Goal: Information Seeking & Learning: Learn about a topic

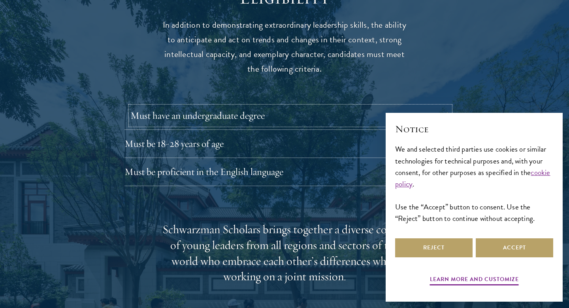
click at [401, 106] on button "Must have an undergraduate degree" at bounding box center [290, 115] width 320 height 19
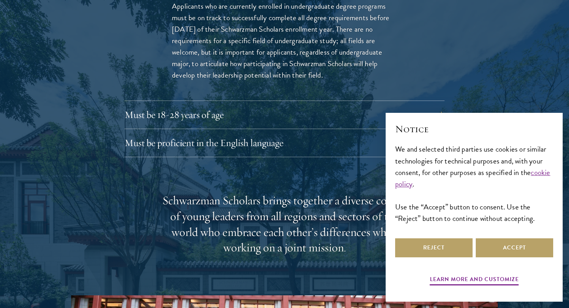
scroll to position [1225, 0]
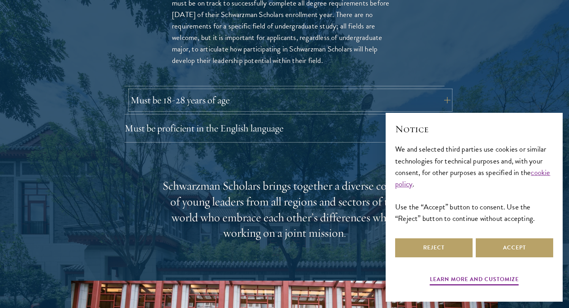
click at [384, 91] on button "Must be 18-28 years of age" at bounding box center [290, 100] width 320 height 19
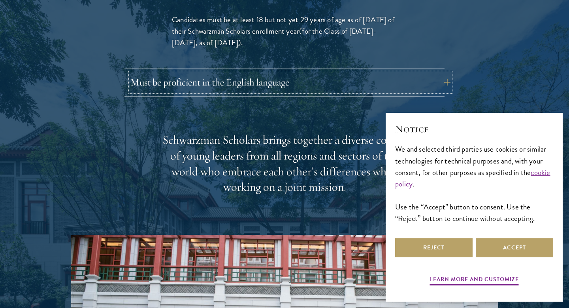
click at [380, 73] on button "Must be proficient in the English language" at bounding box center [290, 82] width 320 height 19
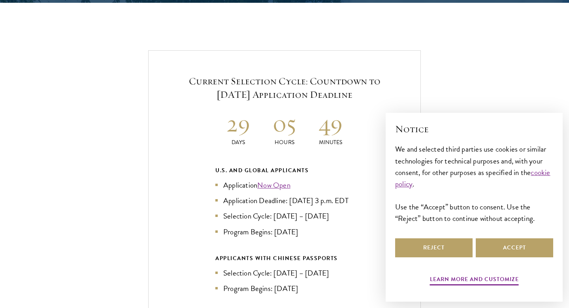
scroll to position [1900, 0]
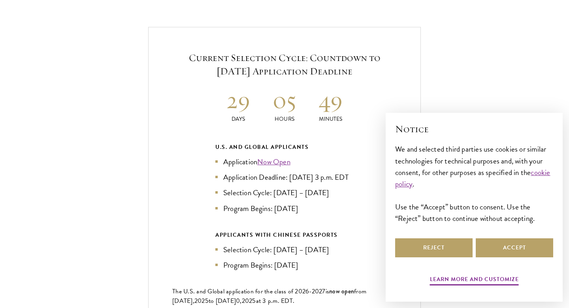
click at [505, 257] on div "Reject Accept" at bounding box center [474, 247] width 158 height 22
click at [505, 248] on button "Accept" at bounding box center [514, 247] width 77 height 19
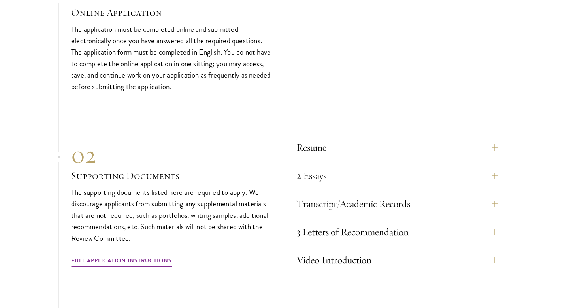
scroll to position [2840, 0]
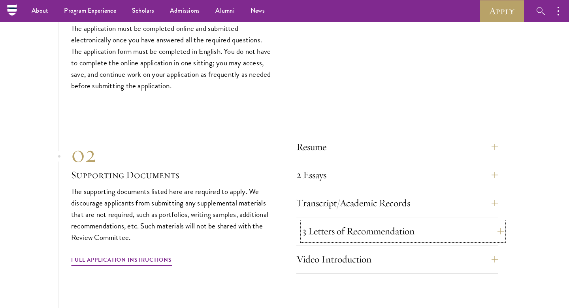
click at [381, 234] on button "3 Letters of Recommendation" at bounding box center [403, 230] width 202 height 19
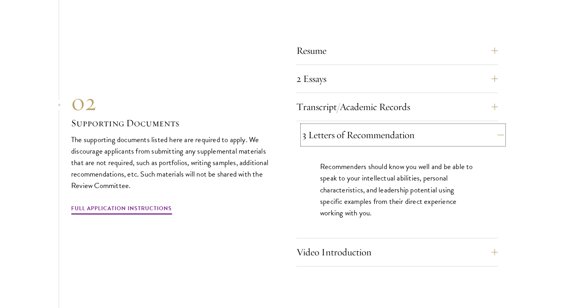
scroll to position [2733, 0]
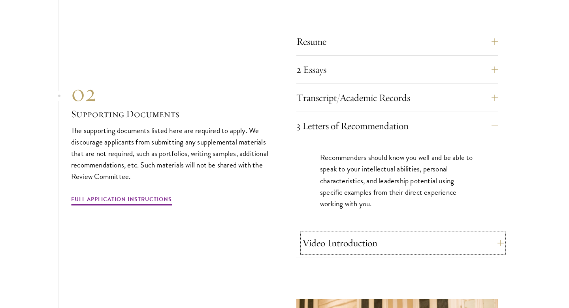
click at [369, 236] on button "Video Introduction" at bounding box center [403, 242] width 202 height 19
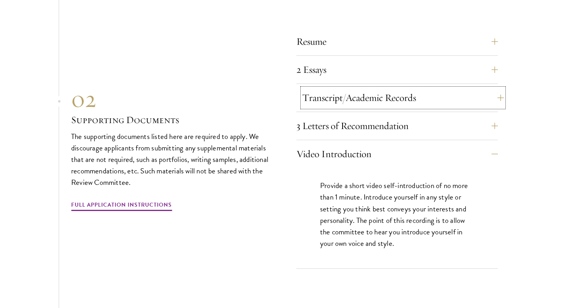
click at [344, 91] on button "Transcript/Academic Records" at bounding box center [403, 97] width 202 height 19
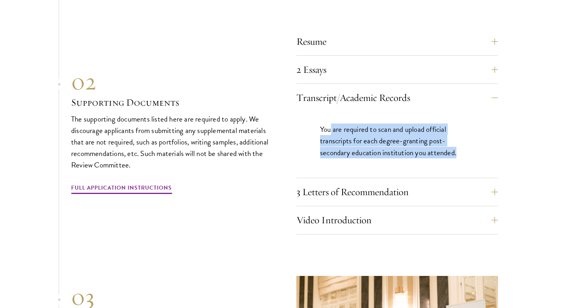
drag, startPoint x: 331, startPoint y: 124, endPoint x: 407, endPoint y: 158, distance: 83.4
click at [407, 158] on div "You are required to scan and upload official transcripts for each degree-granti…" at bounding box center [398, 145] width 202 height 66
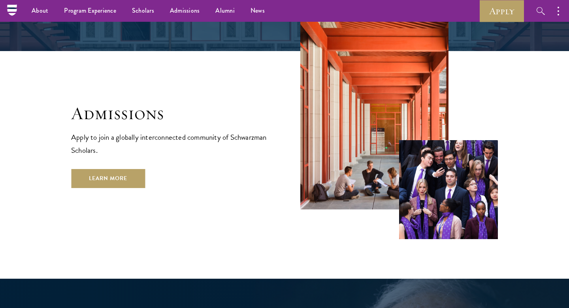
scroll to position [1276, 0]
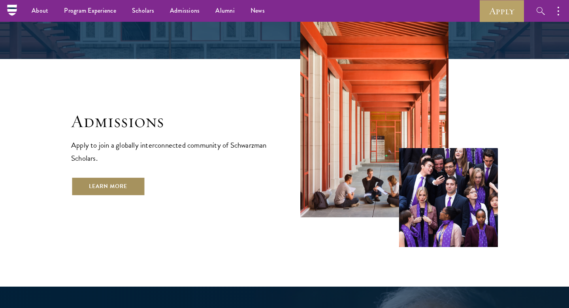
click at [85, 177] on link "Learn More" at bounding box center [108, 186] width 74 height 19
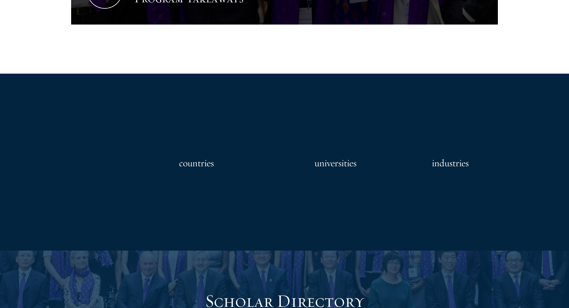
scroll to position [727, 0]
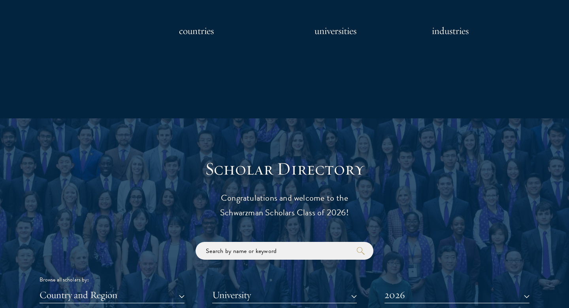
click at [341, 32] on h3 "universities" at bounding box center [336, 31] width 42 height 16
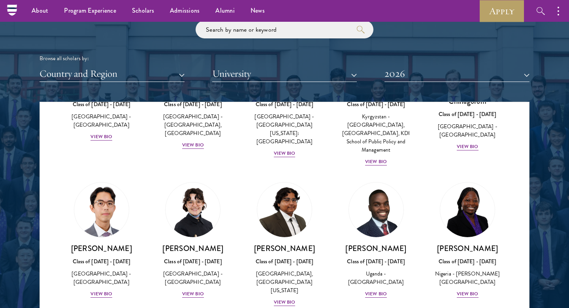
scroll to position [111, 0]
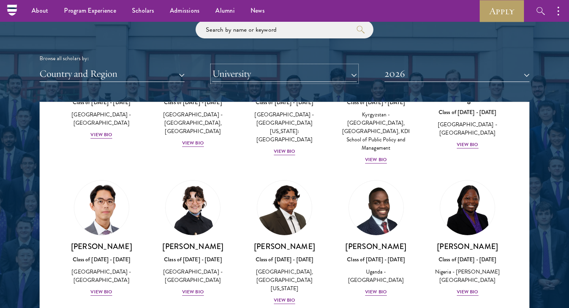
click at [237, 76] on button "University" at bounding box center [284, 74] width 145 height 16
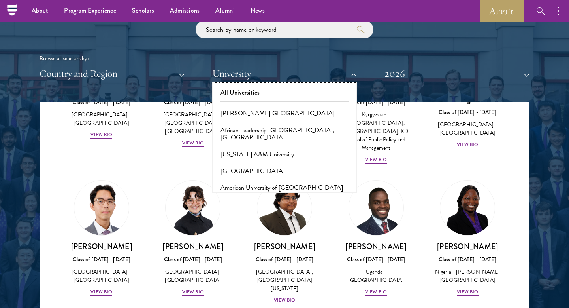
click at [244, 90] on button "All Universities" at bounding box center [285, 92] width 140 height 17
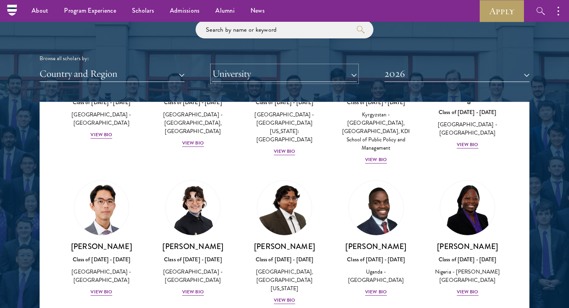
click at [246, 79] on button "University" at bounding box center [284, 74] width 145 height 16
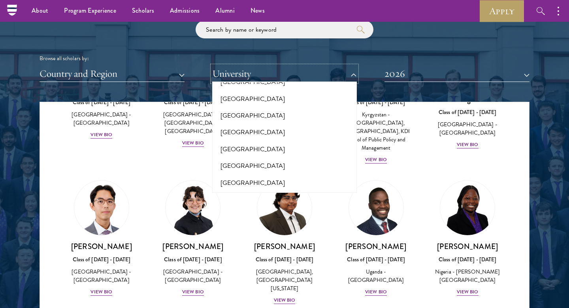
scroll to position [1409, 0]
click at [261, 208] on button "Emory University" at bounding box center [285, 216] width 140 height 17
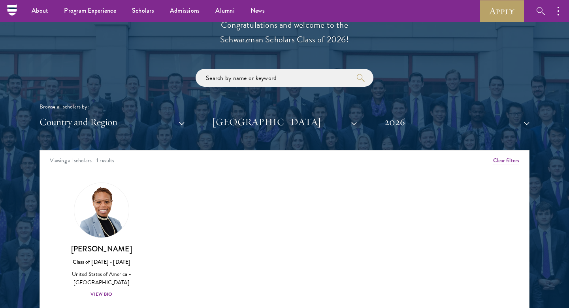
scroll to position [899, 0]
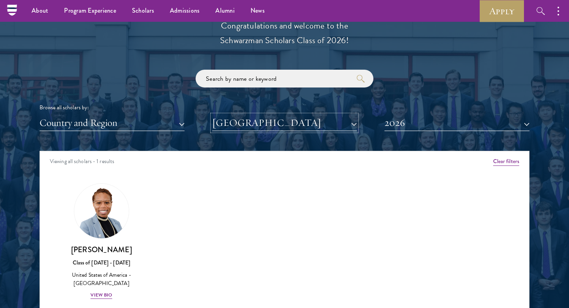
click at [245, 125] on button "Emory University" at bounding box center [284, 123] width 145 height 16
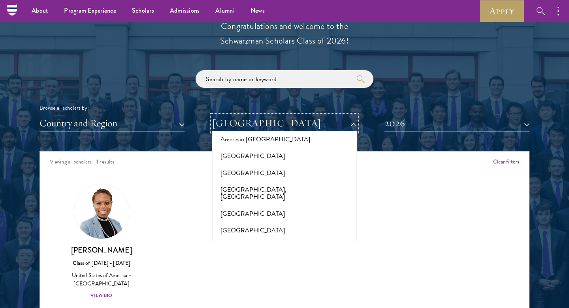
scroll to position [0, 0]
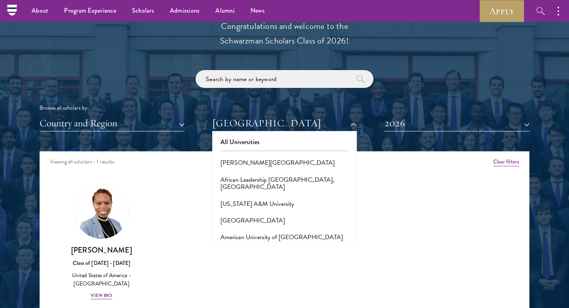
click at [257, 132] on div "All Universities Adekunle Ajasin University African Leadership University, Rwan…" at bounding box center [284, 186] width 145 height 111
click at [252, 142] on button "All Universities" at bounding box center [285, 142] width 140 height 17
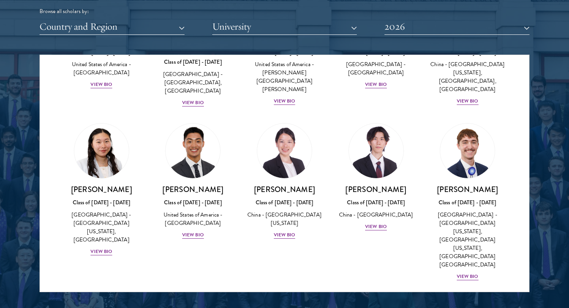
scroll to position [3696, 0]
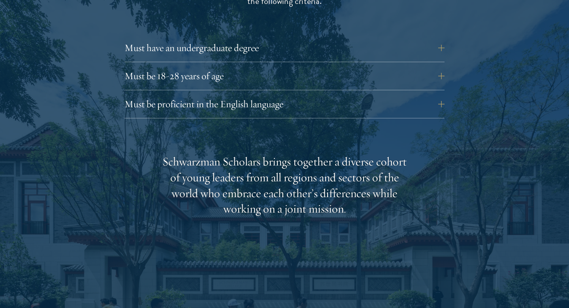
scroll to position [1136, 0]
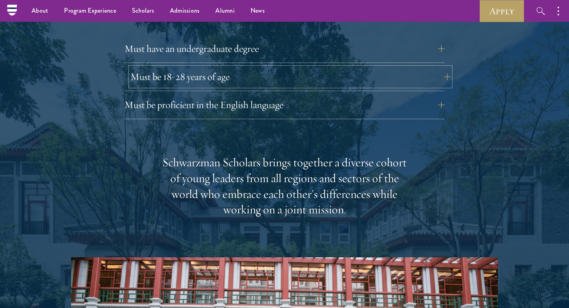
click at [272, 67] on button "Must be 18-28 years of age" at bounding box center [290, 76] width 320 height 19
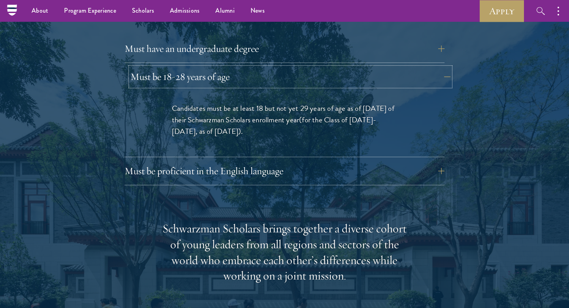
click at [272, 67] on button "Must be 18-28 years of age" at bounding box center [290, 76] width 320 height 19
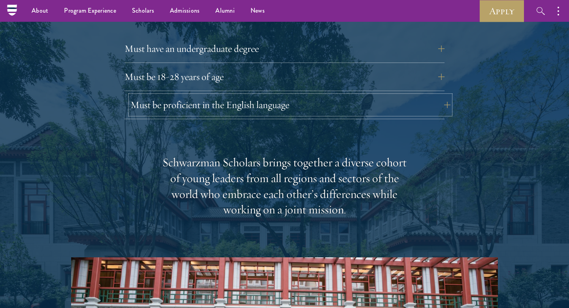
click at [279, 95] on button "Must be proficient in the English language" at bounding box center [290, 104] width 320 height 19
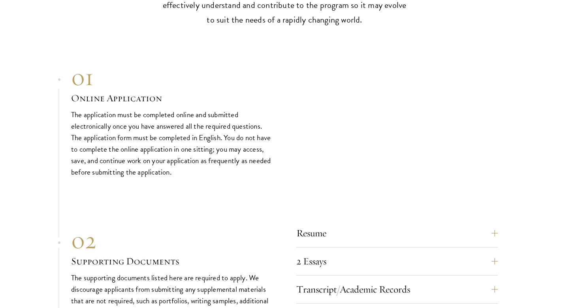
scroll to position [2961, 0]
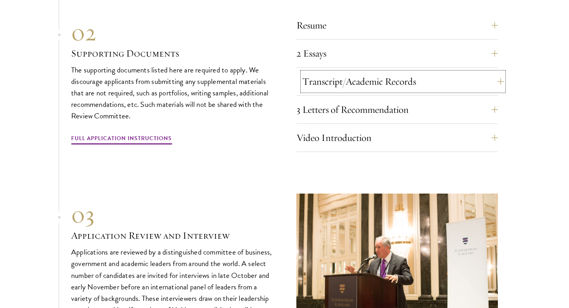
click at [315, 85] on button "Transcript/Academic Records" at bounding box center [403, 81] width 202 height 19
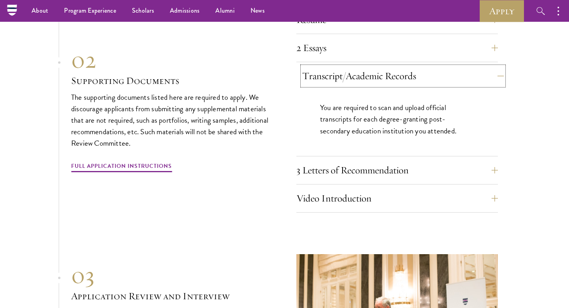
scroll to position [2750, 0]
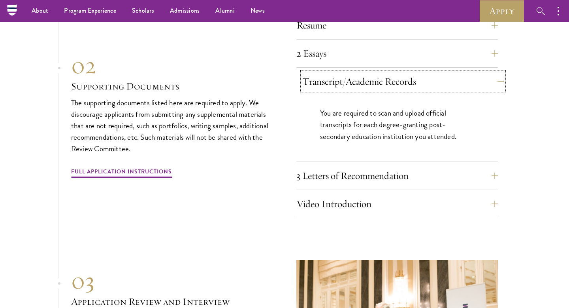
click at [318, 78] on button "Transcript/Academic Records" at bounding box center [403, 81] width 202 height 19
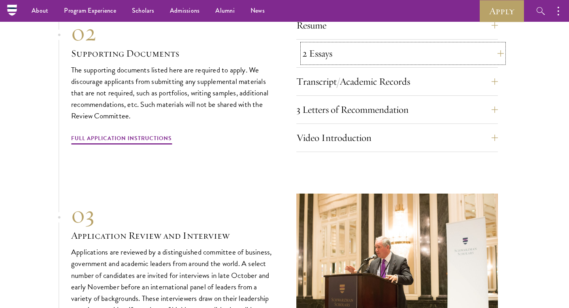
click at [327, 48] on button "2 Essays" at bounding box center [403, 53] width 202 height 19
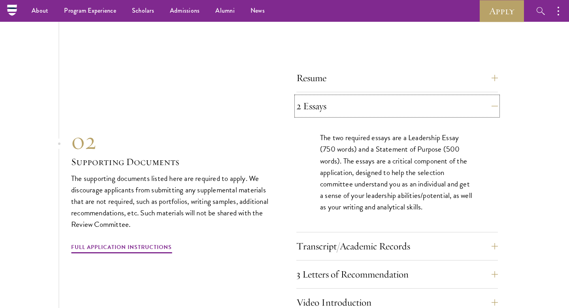
scroll to position [2677, 0]
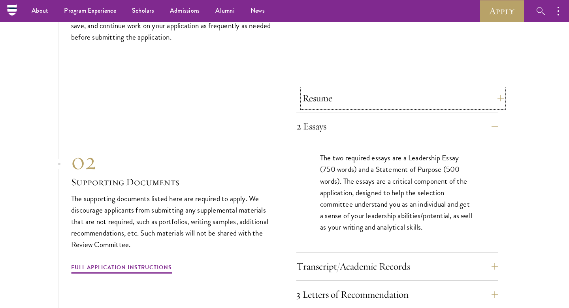
click at [396, 98] on button "Resume" at bounding box center [403, 98] width 202 height 19
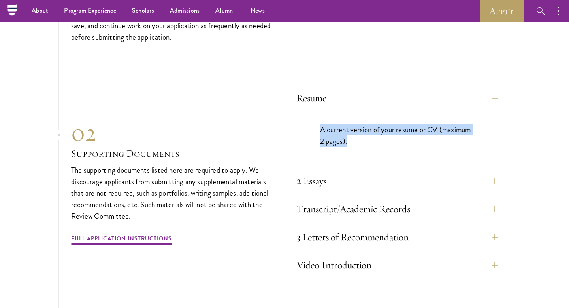
drag, startPoint x: 363, startPoint y: 142, endPoint x: 316, endPoint y: 127, distance: 49.0
click at [316, 127] on div "A current version of your resume or CV (maximum 2 pages)." at bounding box center [398, 139] width 202 height 55
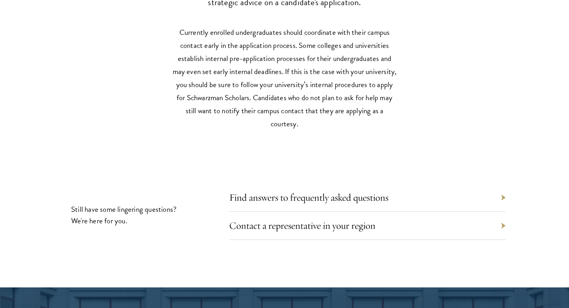
scroll to position [3812, 0]
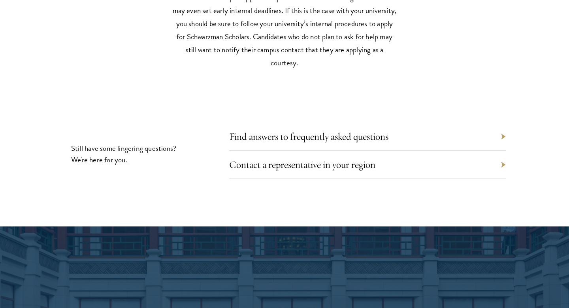
click at [378, 153] on div "Contact a representative in your region" at bounding box center [367, 165] width 277 height 28
click at [379, 135] on link "Find answers to frequently asked questions" at bounding box center [314, 136] width 159 height 12
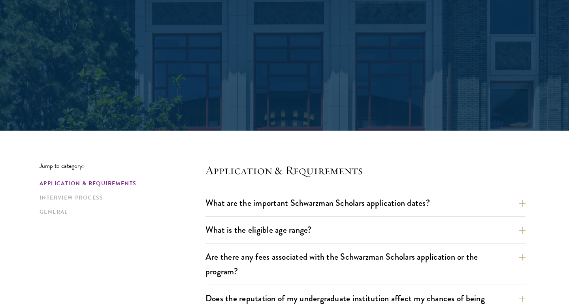
scroll to position [220, 0]
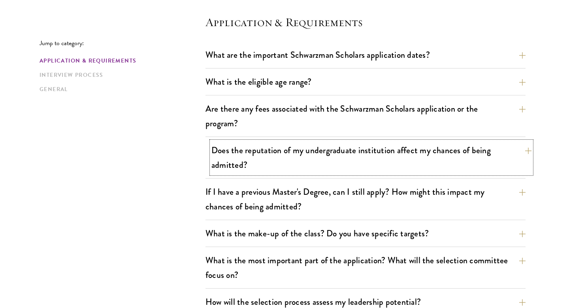
click at [396, 144] on button "Does the reputation of my undergraduate institution affect my chances of being …" at bounding box center [372, 157] width 320 height 32
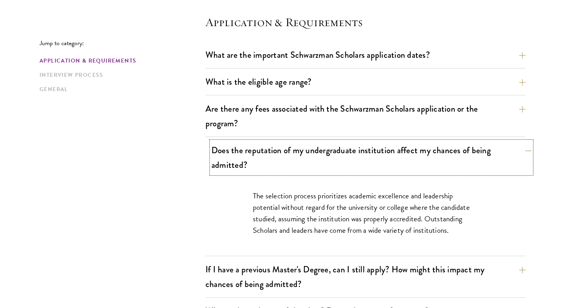
click at [396, 145] on button "Does the reputation of my undergraduate institution affect my chances of being …" at bounding box center [372, 157] width 320 height 32
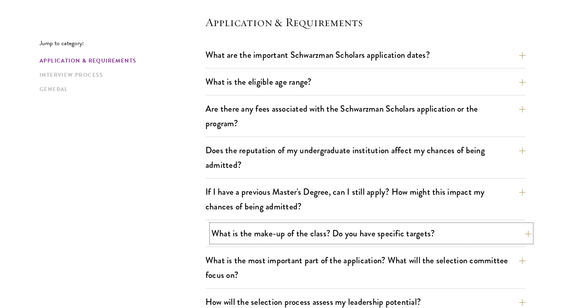
click at [440, 235] on button "What is the make-up of the class? Do you have specific targets?" at bounding box center [372, 233] width 320 height 18
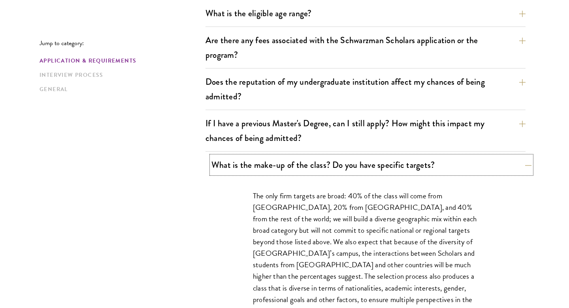
scroll to position [295, 0]
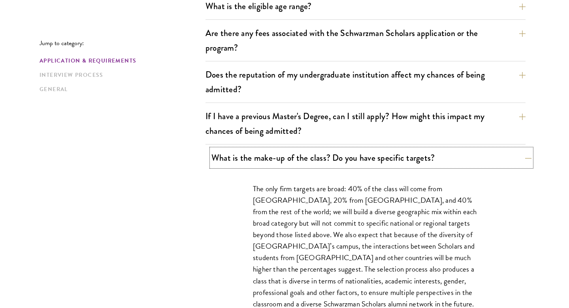
click at [418, 161] on button "What is the make-up of the class? Do you have specific targets?" at bounding box center [372, 158] width 320 height 18
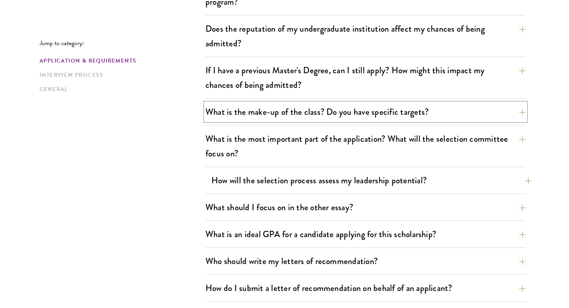
scroll to position [342, 0]
